Goal: Use online tool/utility

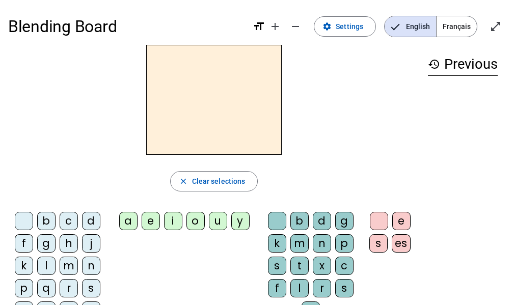
click at [73, 267] on div "m" at bounding box center [69, 266] width 18 height 18
click at [124, 225] on div "a" at bounding box center [128, 221] width 18 height 18
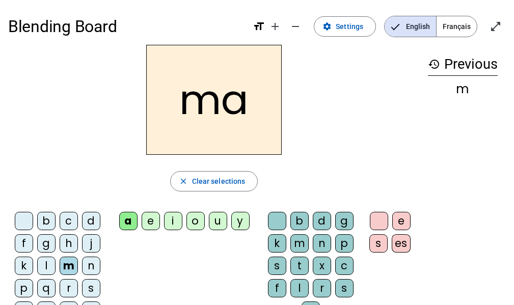
click at [45, 263] on div "l" at bounding box center [46, 266] width 18 height 18
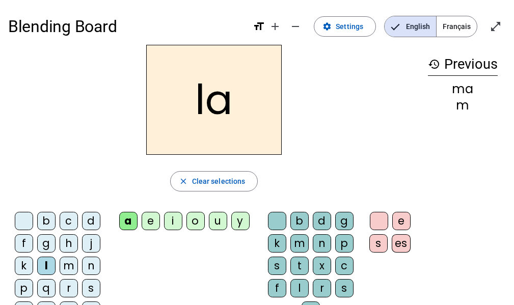
click at [152, 220] on div "e" at bounding box center [151, 221] width 18 height 18
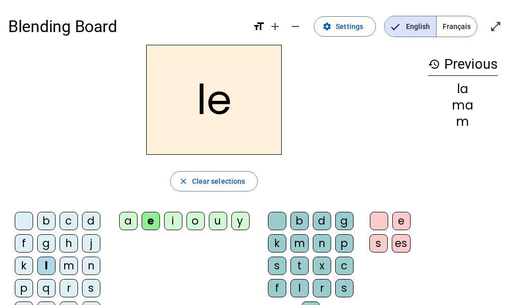
click at [92, 224] on div "d" at bounding box center [91, 221] width 18 height 18
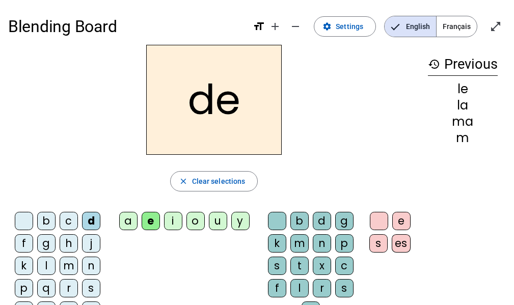
click at [218, 223] on div "u" at bounding box center [218, 221] width 18 height 18
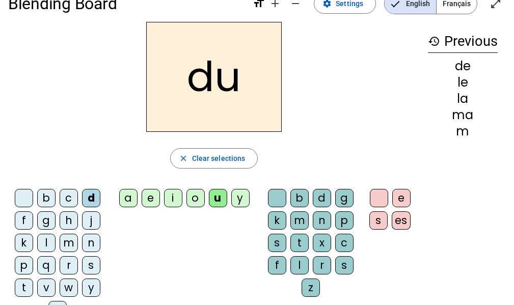
scroll to position [19, 0]
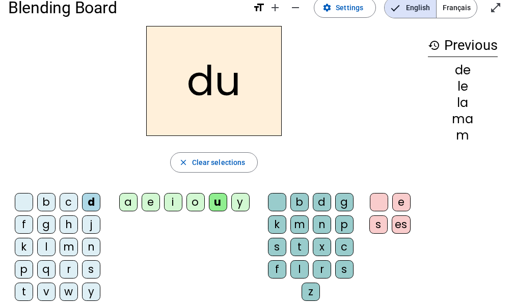
click at [25, 293] on div "t" at bounding box center [24, 292] width 18 height 18
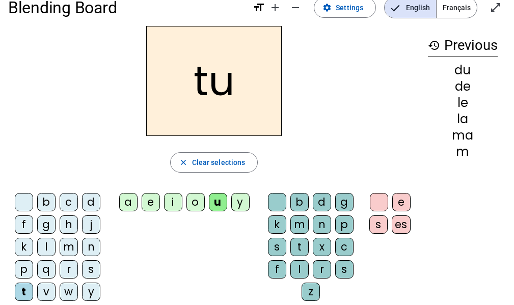
click at [128, 203] on div "a" at bounding box center [128, 202] width 18 height 18
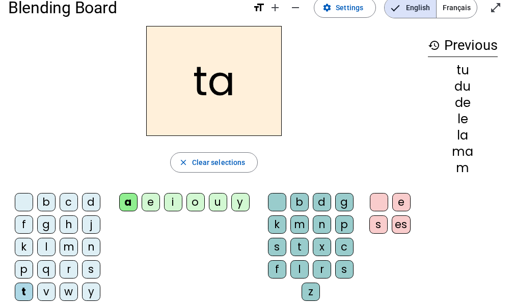
click at [154, 200] on div "e" at bounding box center [151, 202] width 18 height 18
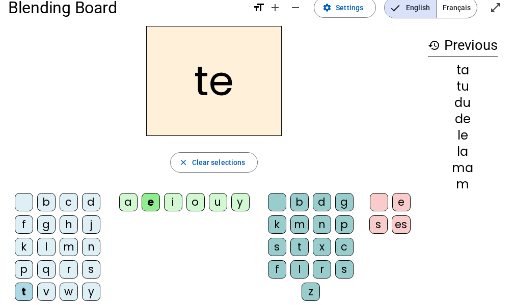
click at [72, 242] on div "m" at bounding box center [69, 247] width 18 height 18
